Goal: Transaction & Acquisition: Purchase product/service

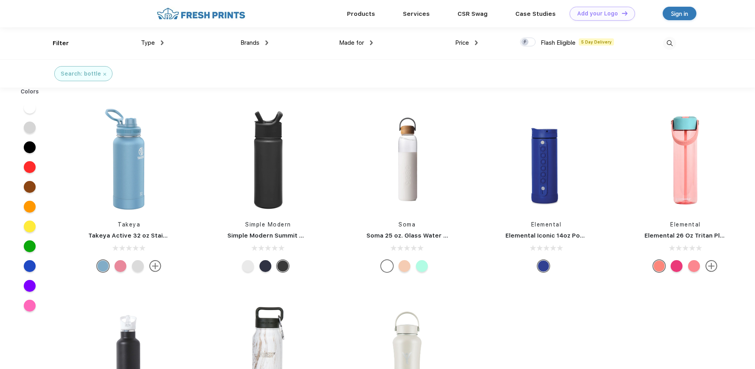
click at [31, 266] on div at bounding box center [30, 266] width 12 height 12
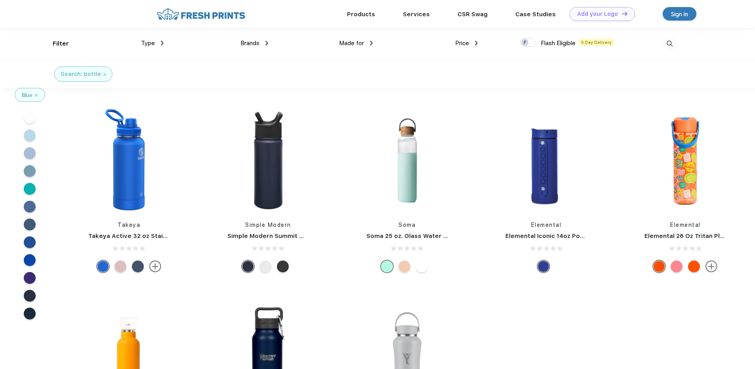
click at [476, 46] on div "Price" at bounding box center [466, 43] width 23 height 9
click at [450, 69] on div "$" at bounding box center [480, 69] width 87 height 15
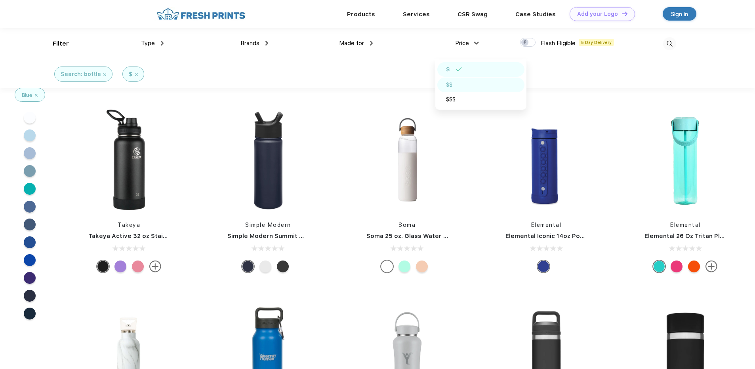
click at [452, 87] on div "$$" at bounding box center [449, 85] width 6 height 8
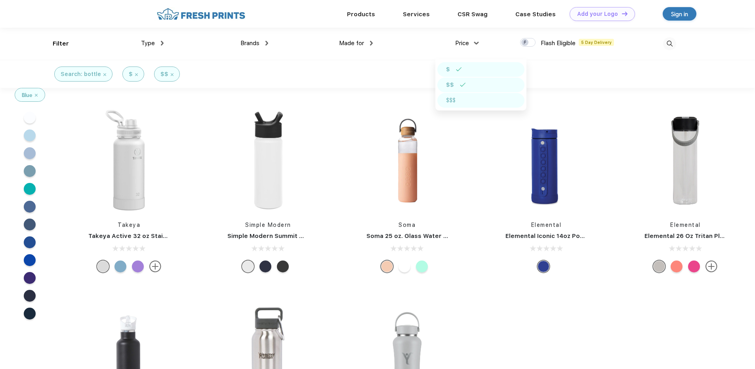
click at [454, 100] on div "$$$" at bounding box center [451, 100] width 10 height 8
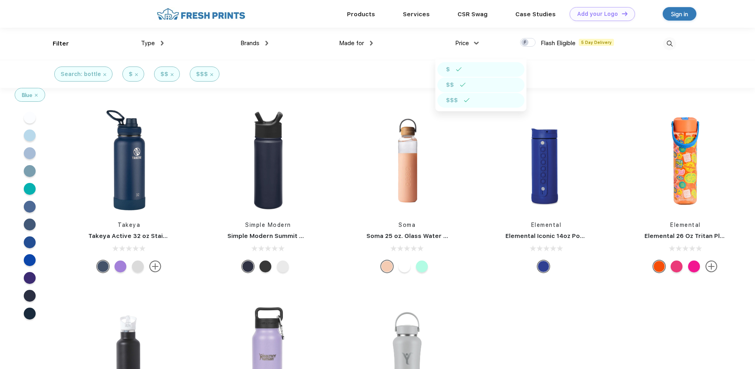
drag, startPoint x: 754, startPoint y: 125, endPoint x: 746, endPoint y: 209, distance: 84.7
click at [746, 209] on div "Elemental Elemental 26 Oz Tritan Plastic Water Bottle" at bounding box center [685, 192] width 139 height 168
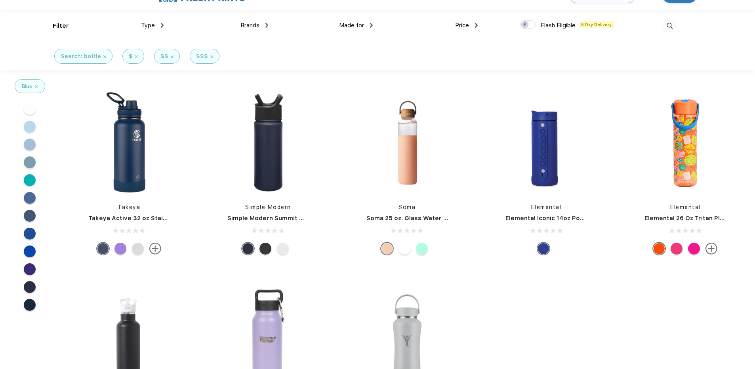
scroll to position [16, 0]
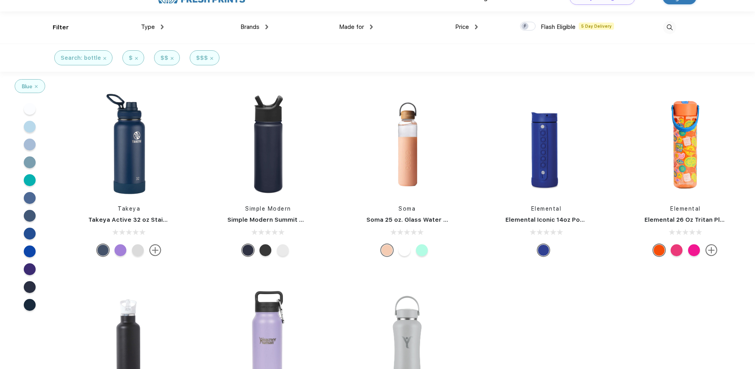
click at [31, 250] on div at bounding box center [30, 251] width 12 height 12
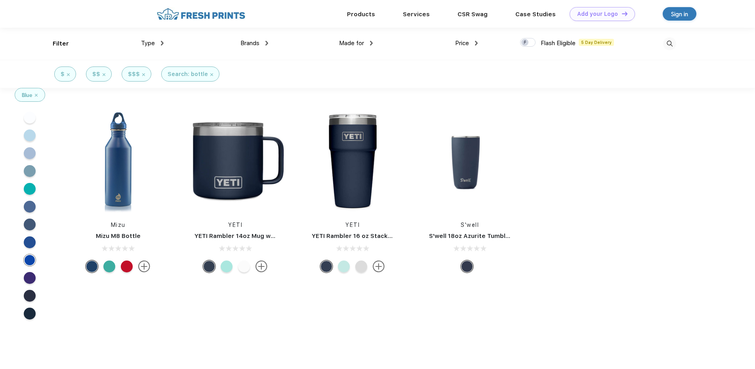
click at [466, 42] on span "Price" at bounding box center [462, 43] width 14 height 7
click at [476, 42] on img at bounding box center [476, 43] width 3 height 5
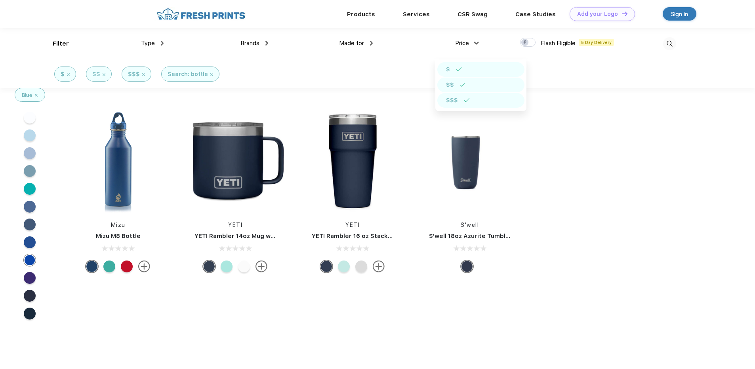
click at [455, 82] on div "$$" at bounding box center [480, 85] width 87 height 15
click at [459, 71] on img at bounding box center [459, 69] width 6 height 4
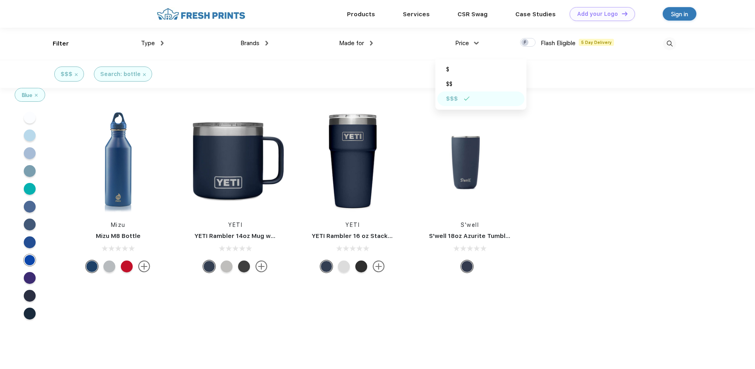
click at [461, 103] on div "$$$" at bounding box center [480, 98] width 87 height 15
click at [454, 72] on div "$" at bounding box center [480, 69] width 87 height 15
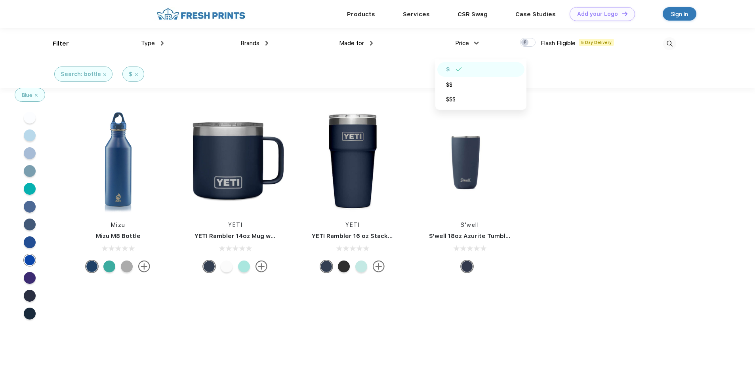
click at [450, 71] on div "$" at bounding box center [480, 69] width 87 height 15
click at [474, 45] on div "Price" at bounding box center [466, 43] width 23 height 9
click at [409, 96] on div "Mizu Mizu M8 Bottle YETI YETI Rambler 14oz Mug with Magslider Lid YETI YETI Ram…" at bounding box center [317, 192] width 516 height 200
click at [59, 41] on div "Type Shirts Sweaters Bottoms Accessories Hats Tanks Jackets Jerseys Polos" at bounding box center [111, 44] width 105 height 32
click at [162, 44] on img at bounding box center [162, 43] width 3 height 5
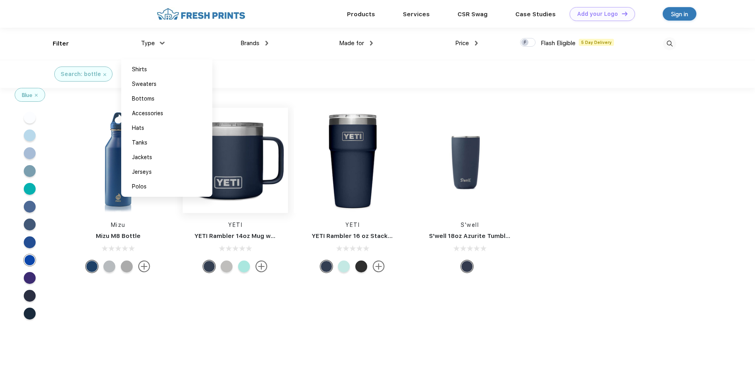
drag, startPoint x: 178, startPoint y: 225, endPoint x: 224, endPoint y: 152, distance: 86.1
click at [178, 225] on div "YETI" at bounding box center [235, 225] width 117 height 8
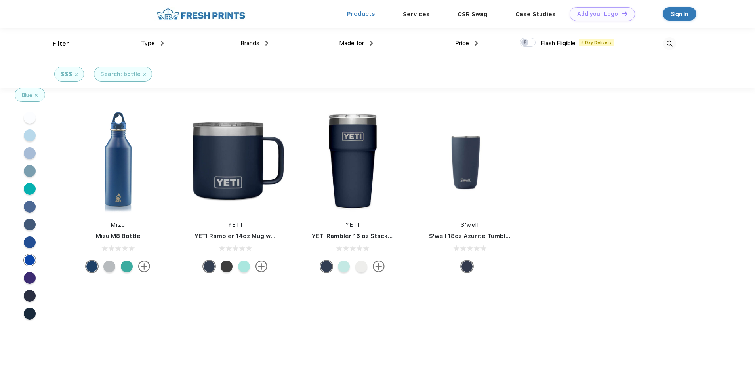
click at [370, 16] on link "Products" at bounding box center [361, 13] width 28 height 7
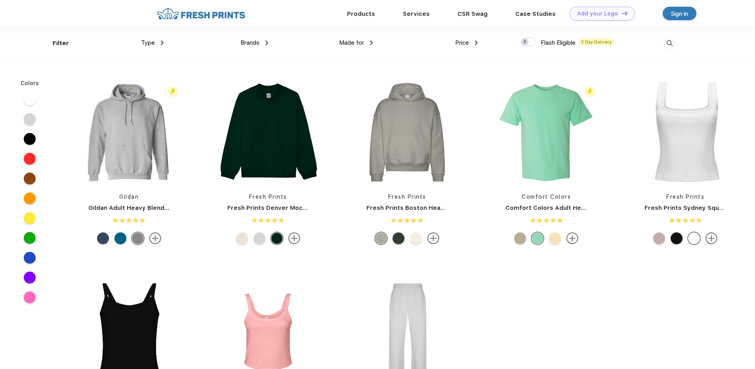
scroll to position [0, 0]
click at [367, 14] on link "Products" at bounding box center [361, 13] width 28 height 7
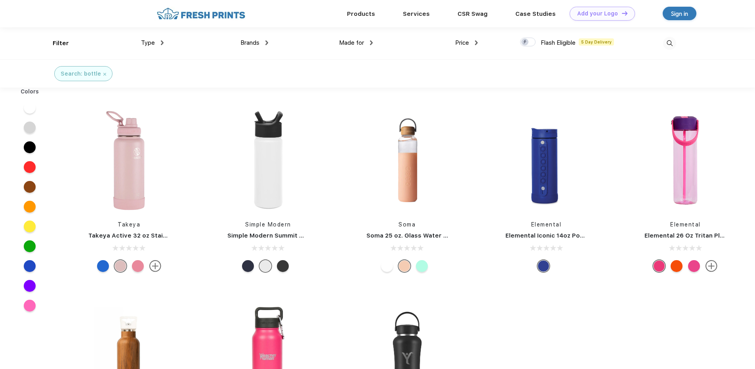
click at [27, 266] on div at bounding box center [30, 266] width 12 height 12
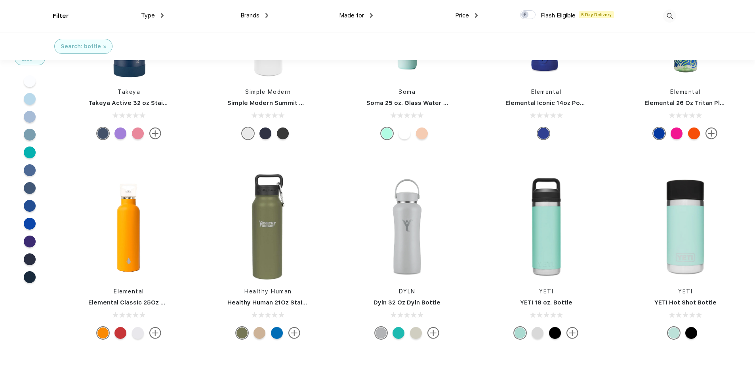
scroll to position [74, 0]
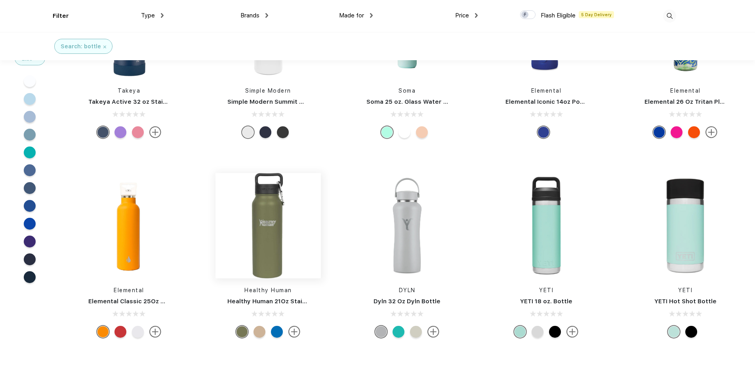
click at [263, 262] on img at bounding box center [267, 225] width 105 height 105
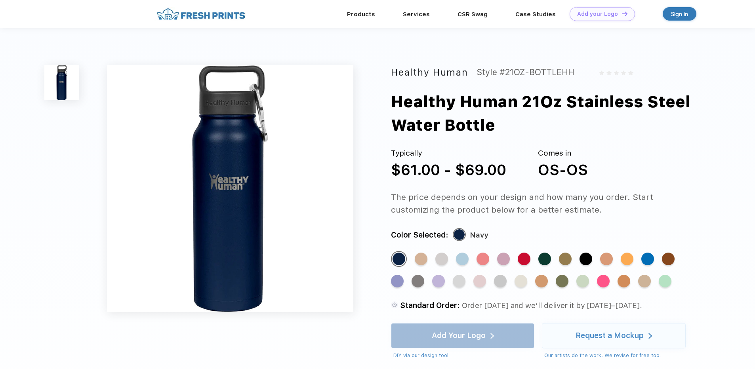
scroll to position [74, 0]
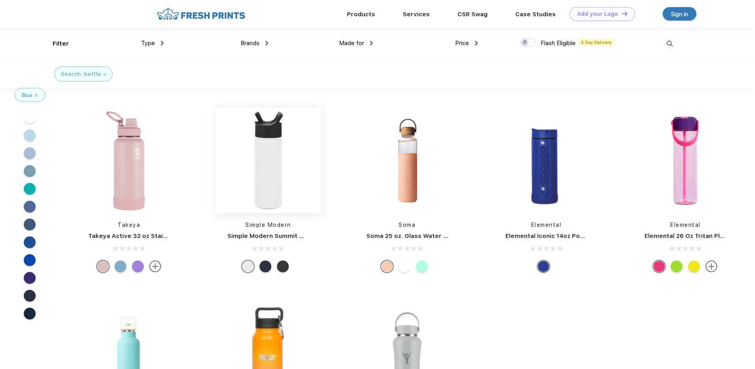
scroll to position [0, 0]
drag, startPoint x: 753, startPoint y: 183, endPoint x: 754, endPoint y: 222, distance: 39.2
click at [754, 222] on div "Elemental Elemental 26 Oz Tritan Plastic Water Bottle" at bounding box center [685, 191] width 139 height 168
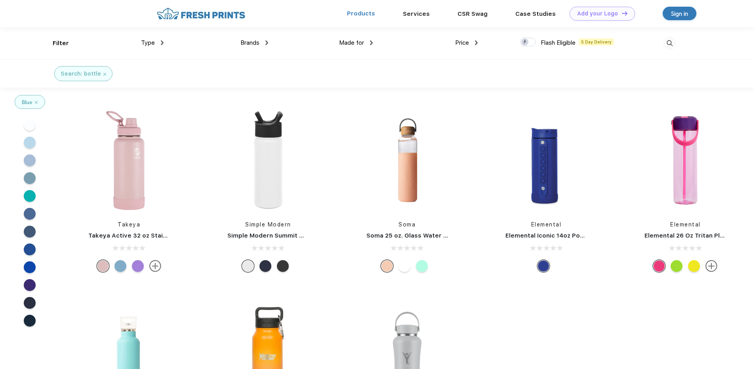
click at [357, 13] on link "Products" at bounding box center [361, 13] width 28 height 7
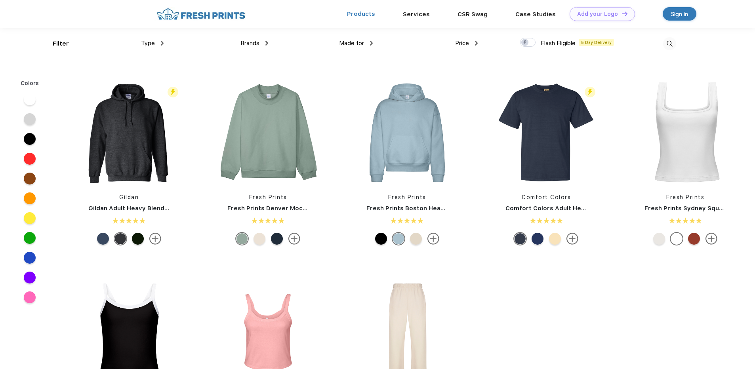
scroll to position [0, 0]
click at [259, 162] on img at bounding box center [267, 132] width 105 height 105
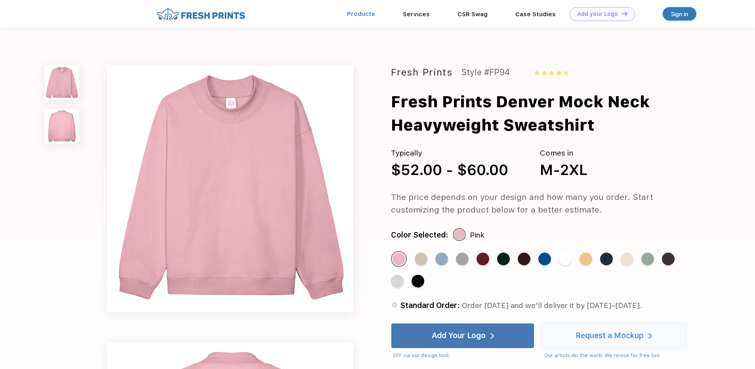
click at [365, 13] on link "Products" at bounding box center [361, 13] width 28 height 7
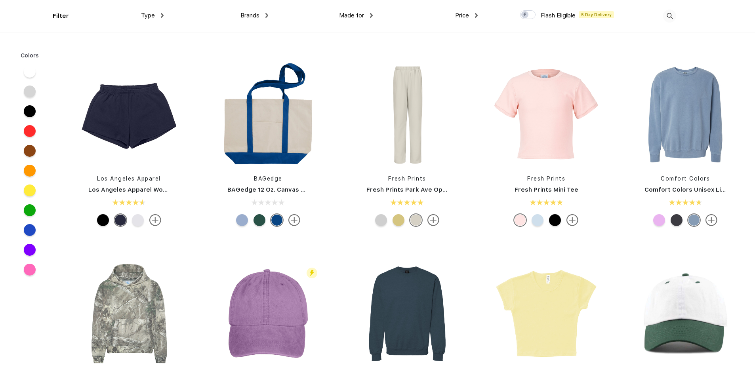
scroll to position [986, 0]
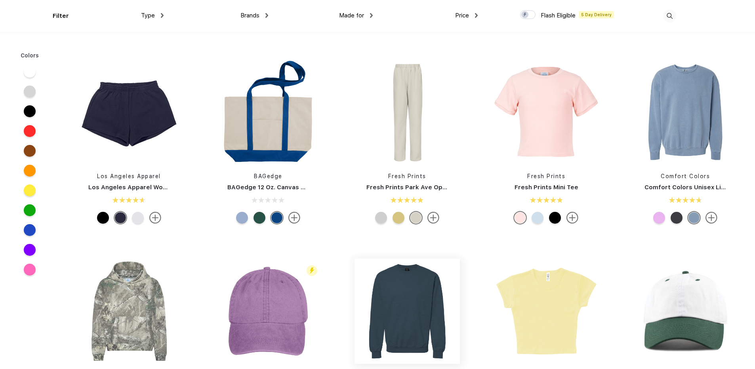
click at [400, 307] on img at bounding box center [406, 311] width 105 height 105
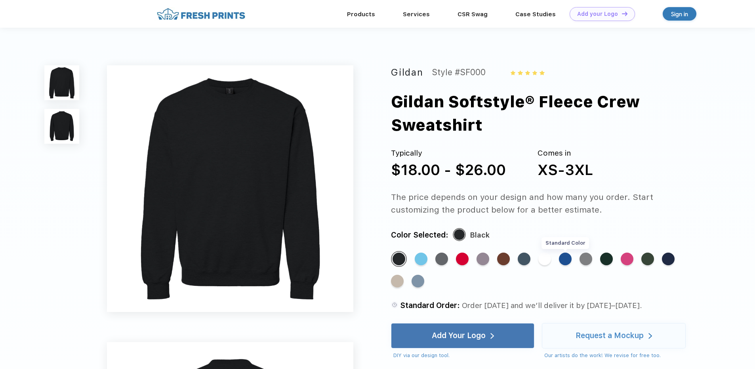
click at [567, 253] on div "Standard Color" at bounding box center [565, 259] width 13 height 13
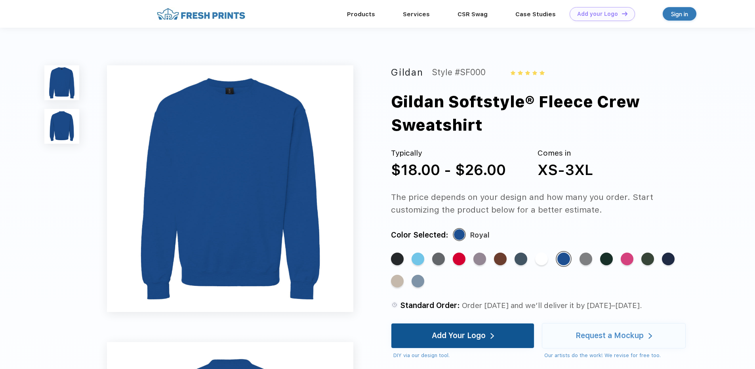
click at [430, 323] on div "Add Your Logo" at bounding box center [462, 335] width 143 height 25
